Goal: Check status: Check status

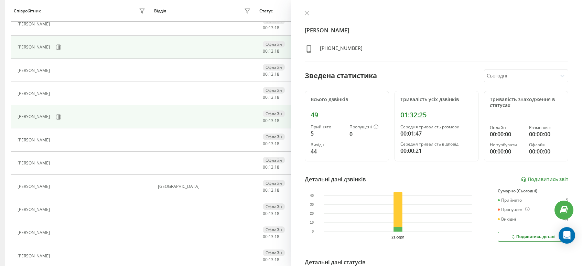
scroll to position [286, 0]
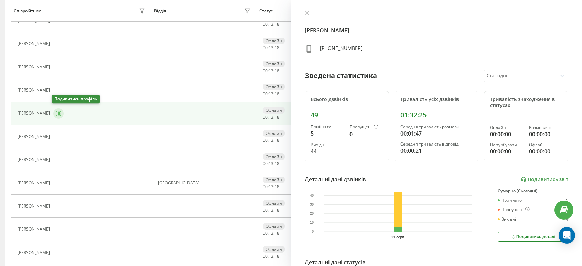
click at [61, 113] on button at bounding box center [58, 113] width 10 height 10
click at [58, 113] on icon at bounding box center [58, 113] width 5 height 5
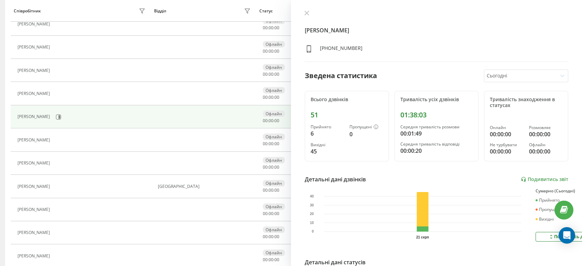
scroll to position [286, 0]
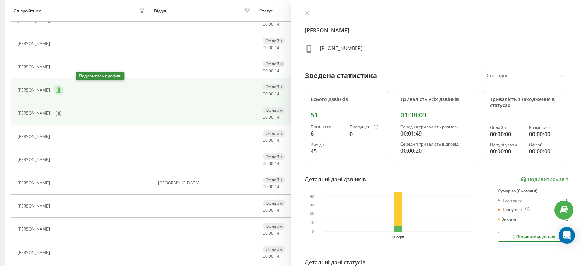
click at [60, 88] on icon at bounding box center [59, 89] width 2 height 3
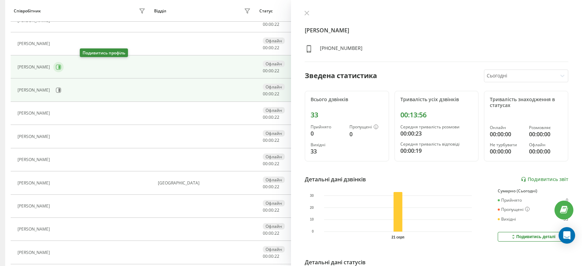
click at [61, 67] on icon at bounding box center [59, 67] width 6 height 6
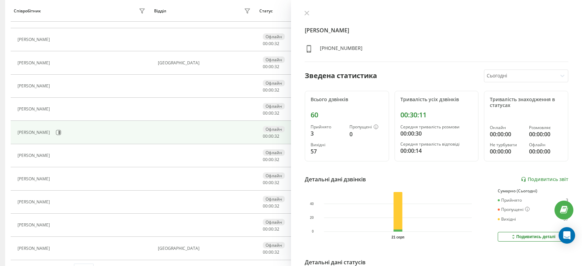
scroll to position [422, 0]
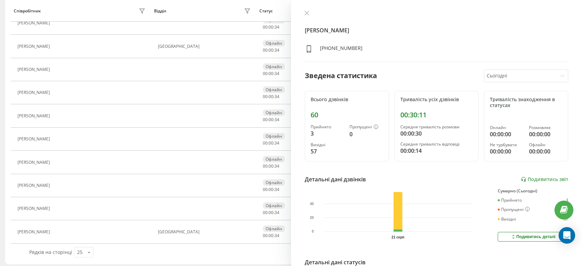
click at [79, 254] on div "Рядків на сторінці 25 10 25 50 100" at bounding box center [153, 252] width 259 height 20
click at [81, 249] on div "25" at bounding box center [80, 252] width 6 height 7
click at [82, 241] on span "100" at bounding box center [81, 242] width 8 height 7
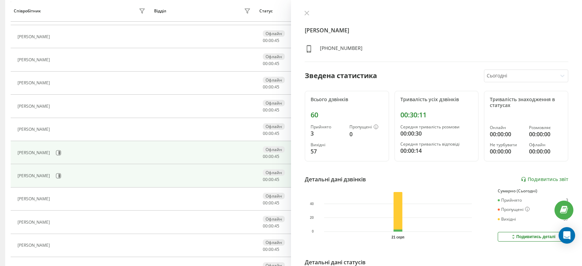
scroll to position [182, 0]
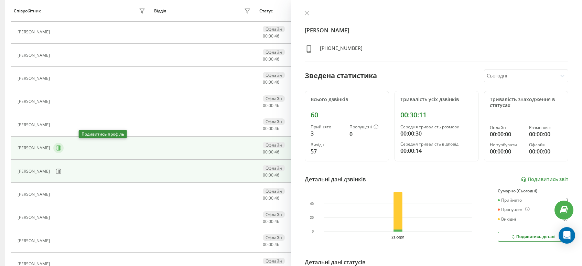
click at [60, 146] on icon at bounding box center [59, 147] width 2 height 3
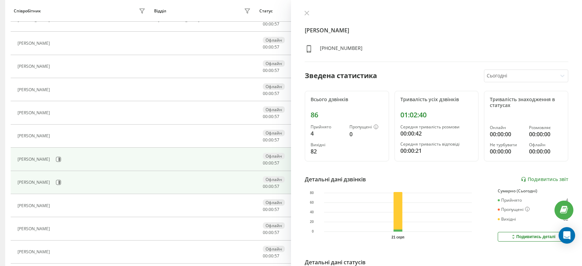
scroll to position [113, 0]
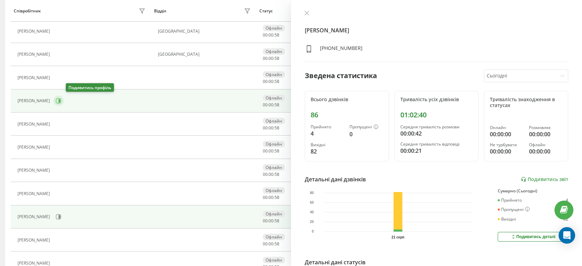
click at [64, 103] on button at bounding box center [58, 101] width 10 height 10
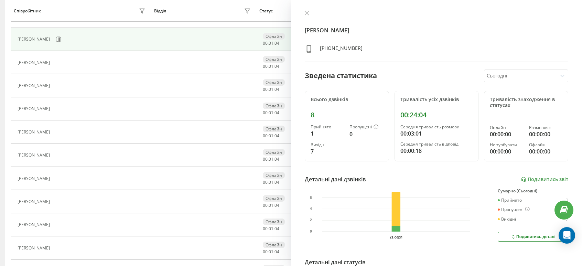
scroll to position [216, 0]
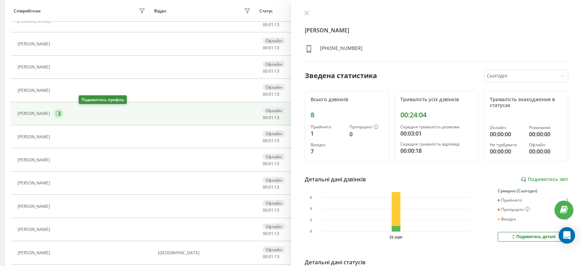
click at [64, 111] on button at bounding box center [58, 113] width 10 height 10
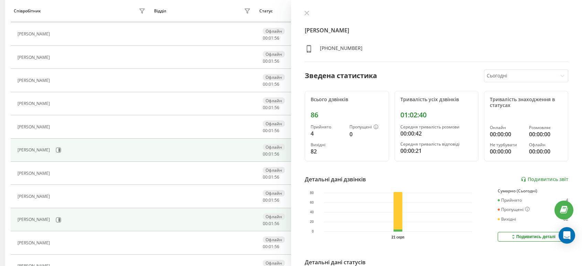
scroll to position [149, 0]
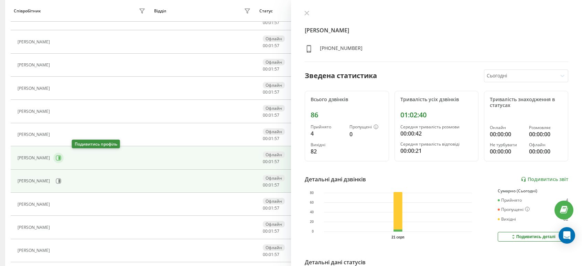
click at [60, 158] on icon at bounding box center [59, 157] width 2 height 3
